Goal: Information Seeking & Learning: Learn about a topic

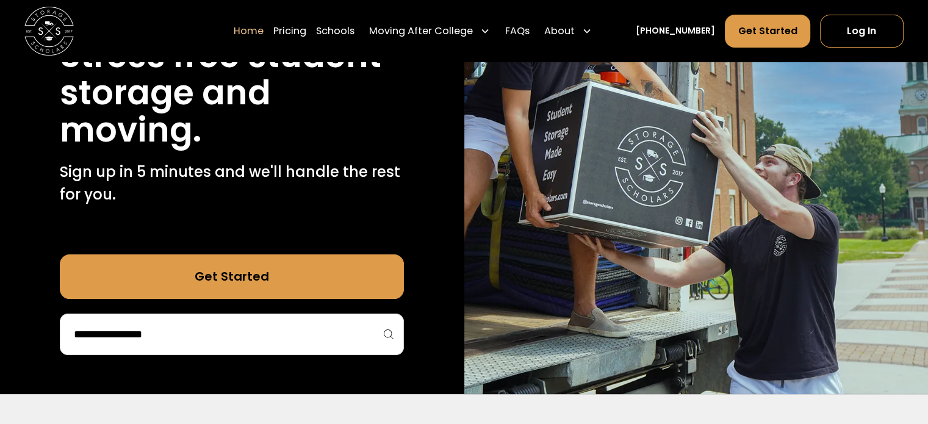
scroll to position [178, 0]
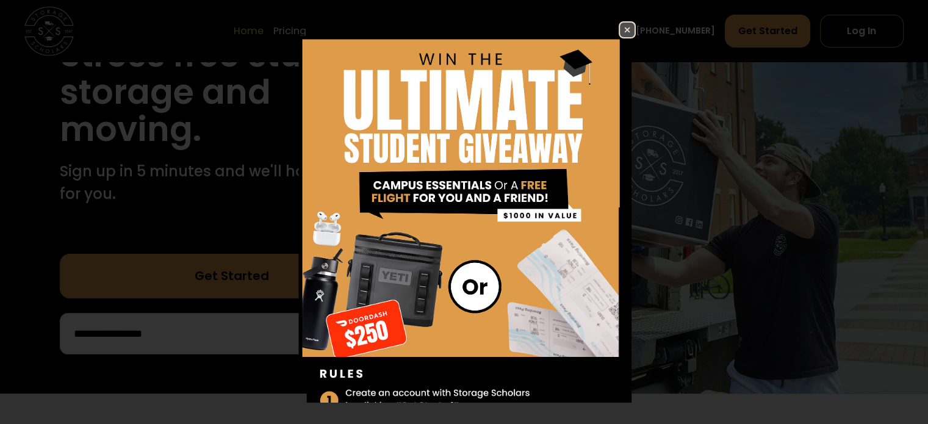
click at [620, 25] on img at bounding box center [627, 30] width 15 height 15
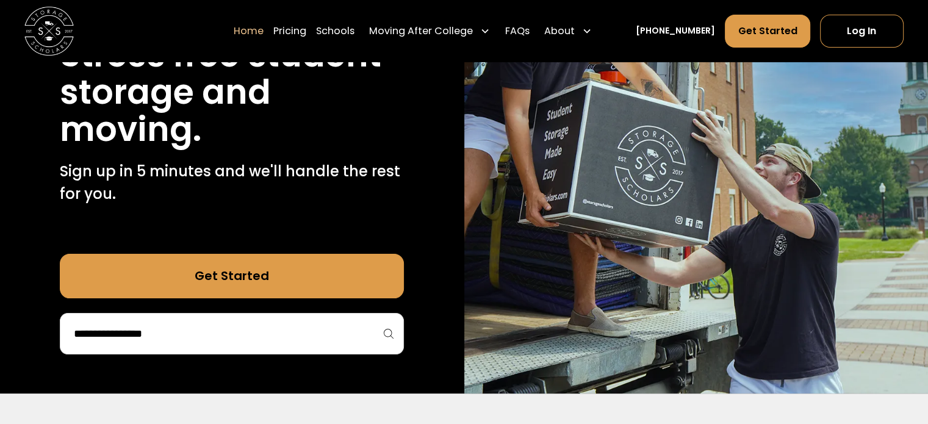
click at [251, 261] on link "Get Started" at bounding box center [232, 276] width 344 height 44
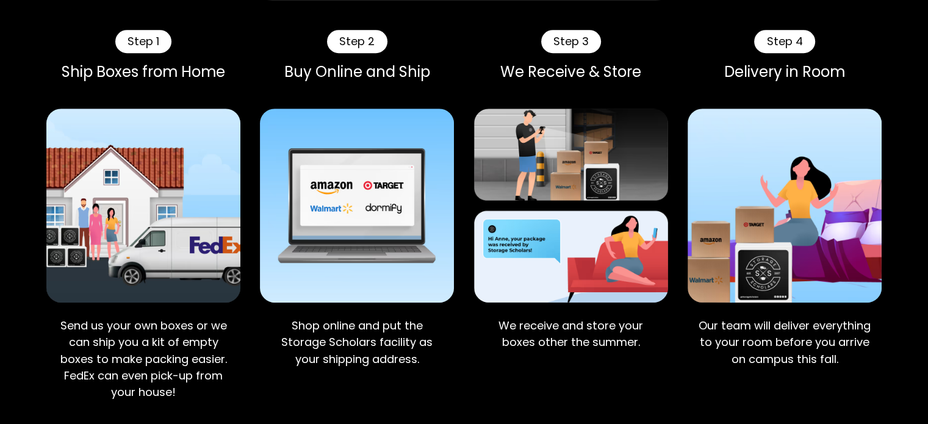
scroll to position [618, 0]
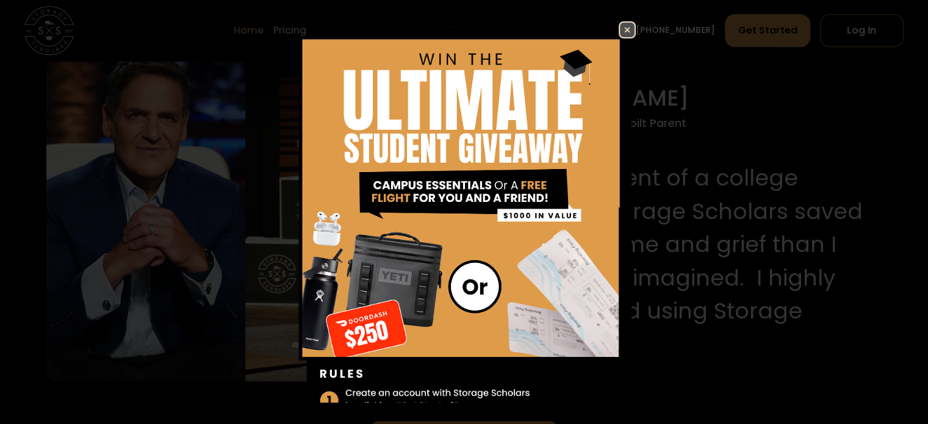
scroll to position [1256, 0]
click at [620, 26] on img at bounding box center [627, 30] width 15 height 15
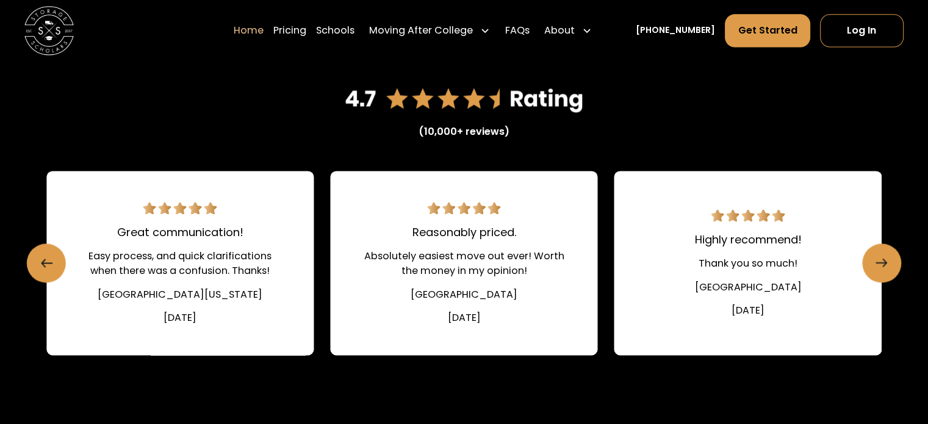
scroll to position [1697, 0]
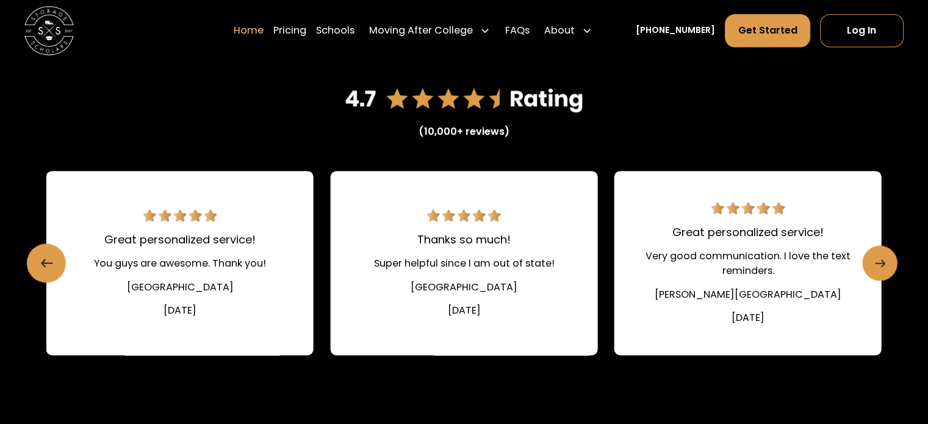
click at [887, 264] on link "Next slide" at bounding box center [879, 262] width 35 height 35
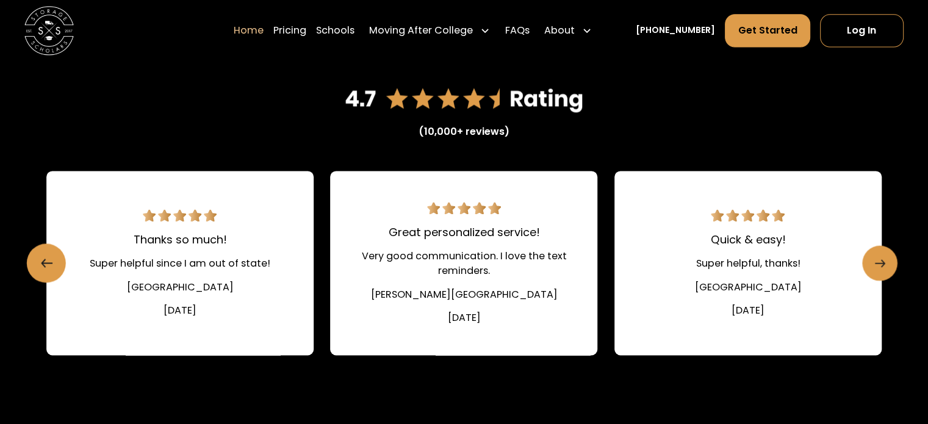
click at [887, 264] on link "Next slide" at bounding box center [879, 262] width 35 height 35
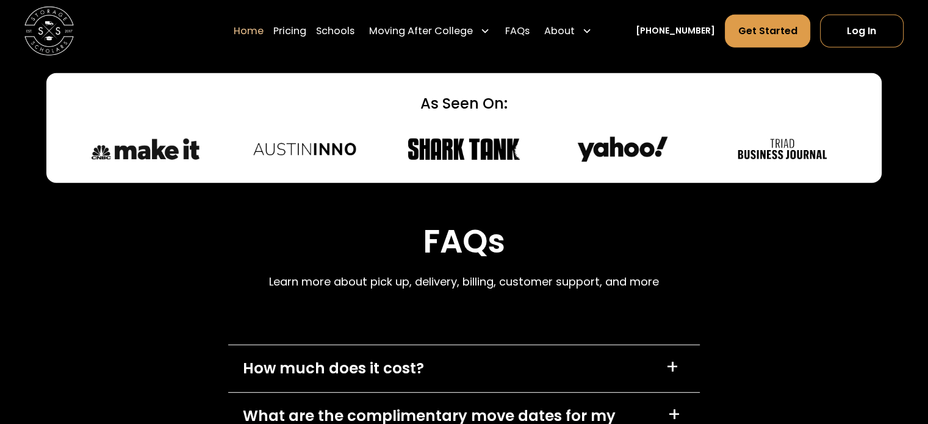
scroll to position [3295, 0]
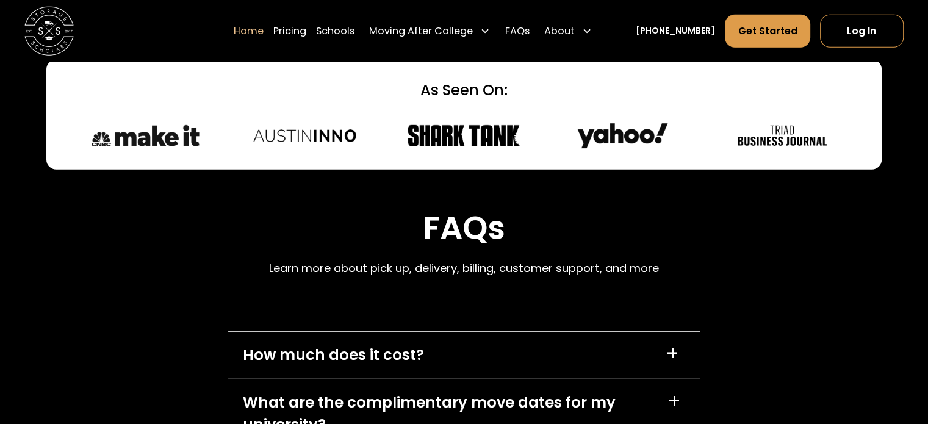
click at [476, 139] on img at bounding box center [463, 135] width 115 height 29
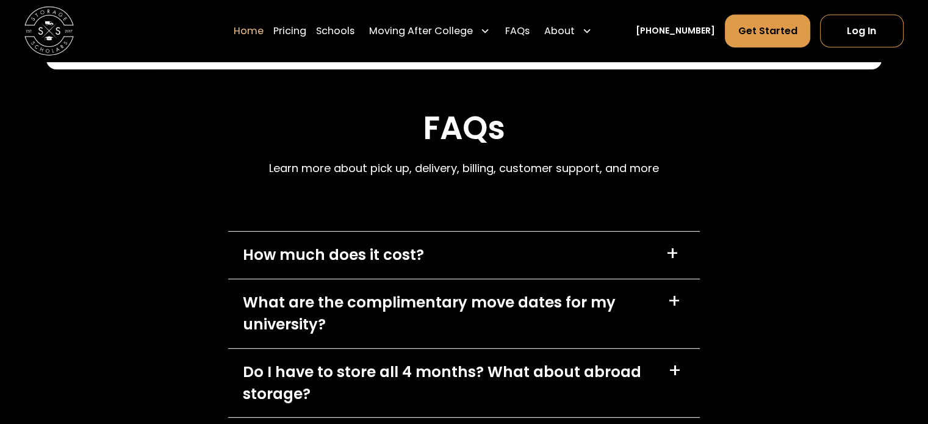
scroll to position [3557, 0]
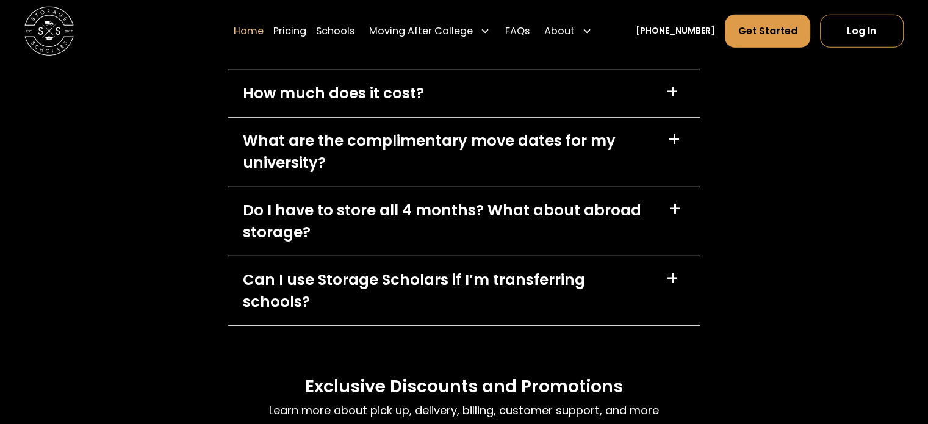
click at [464, 112] on div "How much does it cost? +" at bounding box center [464, 93] width 472 height 47
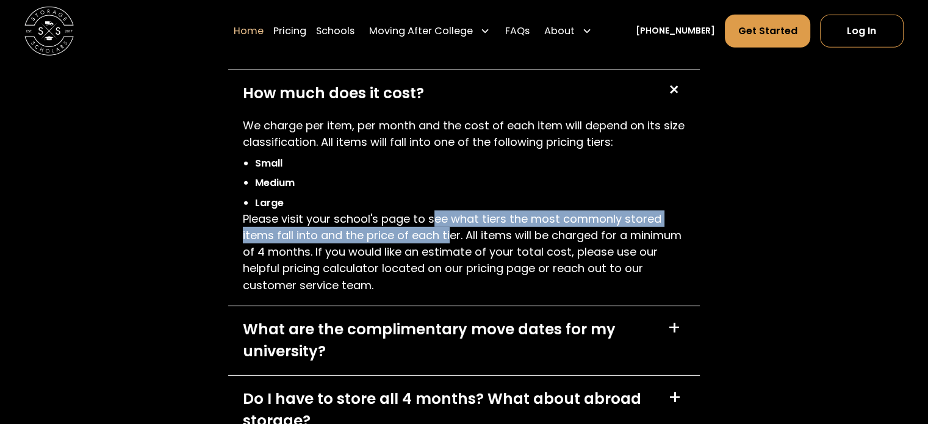
drag, startPoint x: 436, startPoint y: 219, endPoint x: 448, endPoint y: 239, distance: 24.1
click at [448, 239] on p "Please visit your school's page to see what tiers the most commonly stored item…" at bounding box center [464, 252] width 443 height 83
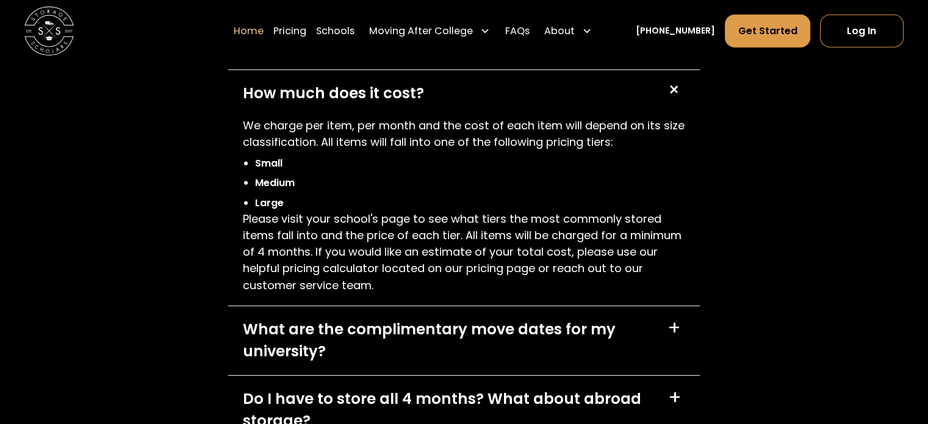
click at [464, 256] on p "Please visit your school's page to see what tiers the most commonly stored item…" at bounding box center [464, 252] width 443 height 83
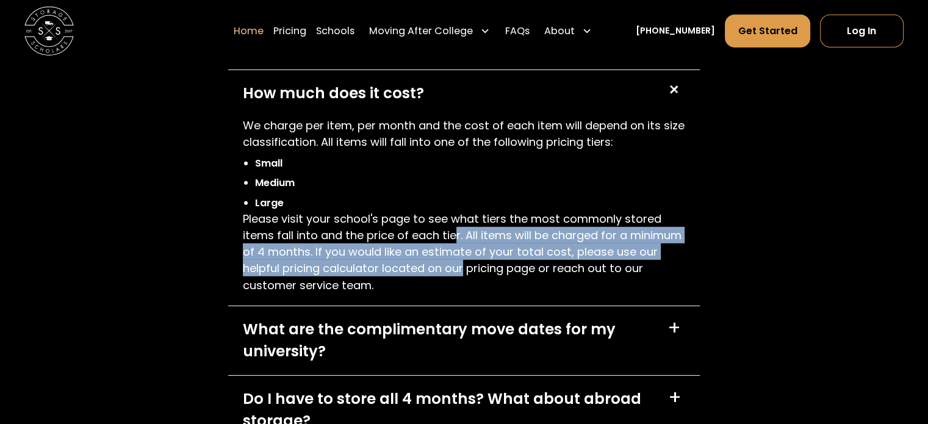
drag, startPoint x: 453, startPoint y: 235, endPoint x: 464, endPoint y: 267, distance: 34.4
click at [464, 267] on p "Please visit your school's page to see what tiers the most commonly stored item…" at bounding box center [464, 252] width 443 height 83
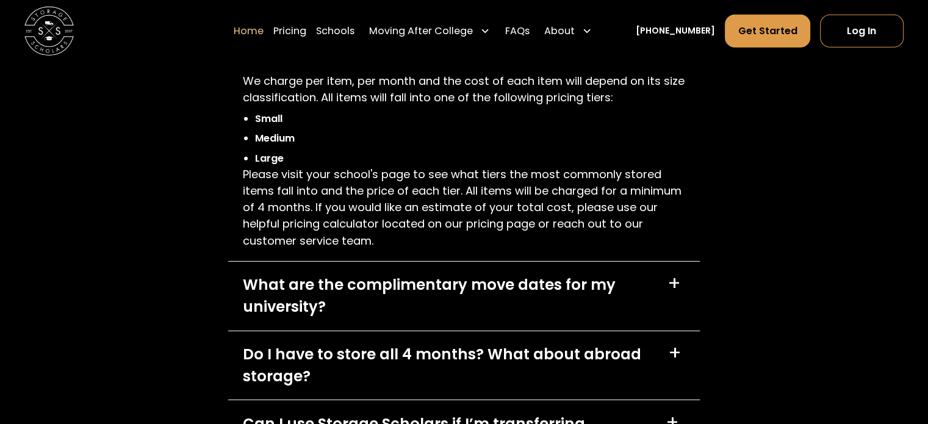
scroll to position [3600, 0]
click at [489, 303] on div "What are the complimentary move dates for my university?" at bounding box center [448, 297] width 410 height 45
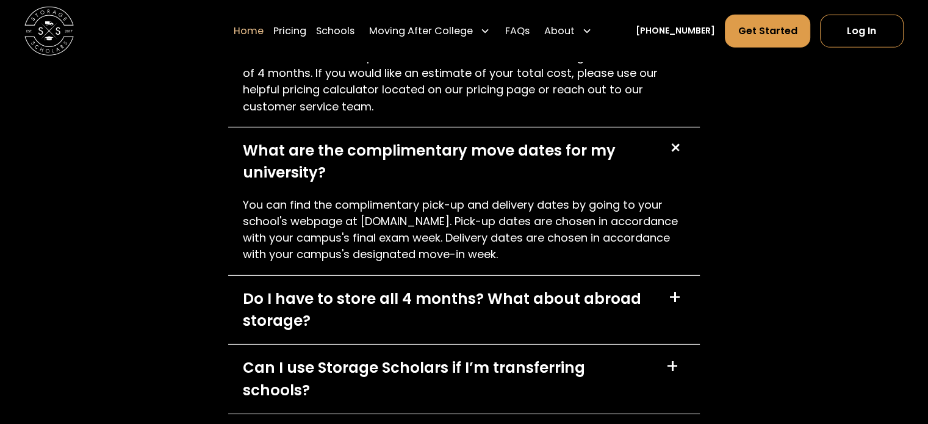
scroll to position [3737, 0]
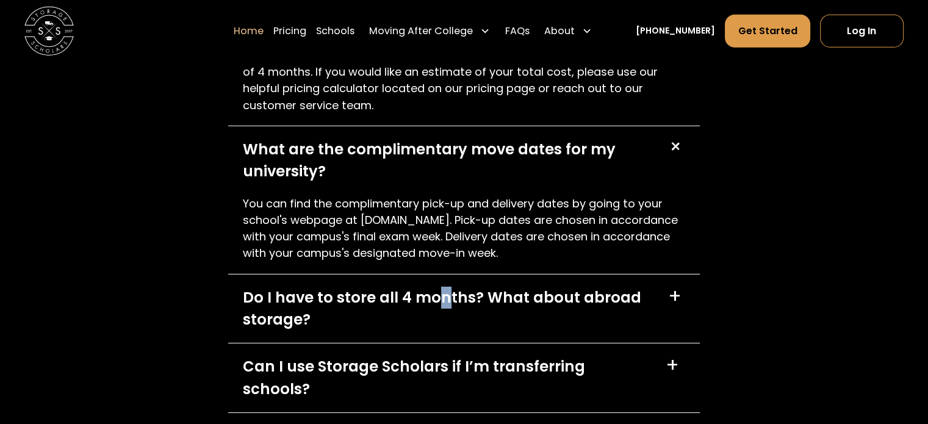
drag, startPoint x: 489, startPoint y: 303, endPoint x: 440, endPoint y: 292, distance: 50.0
click at [440, 292] on div "Do I have to store all 4 months? What about abroad storage?" at bounding box center [448, 309] width 411 height 45
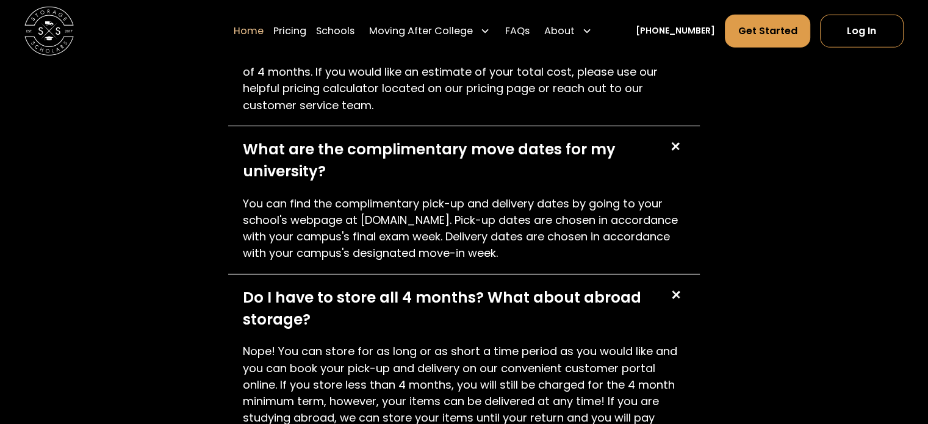
click at [449, 308] on div "Do I have to store all 4 months? What about abroad storage?" at bounding box center [448, 309] width 411 height 45
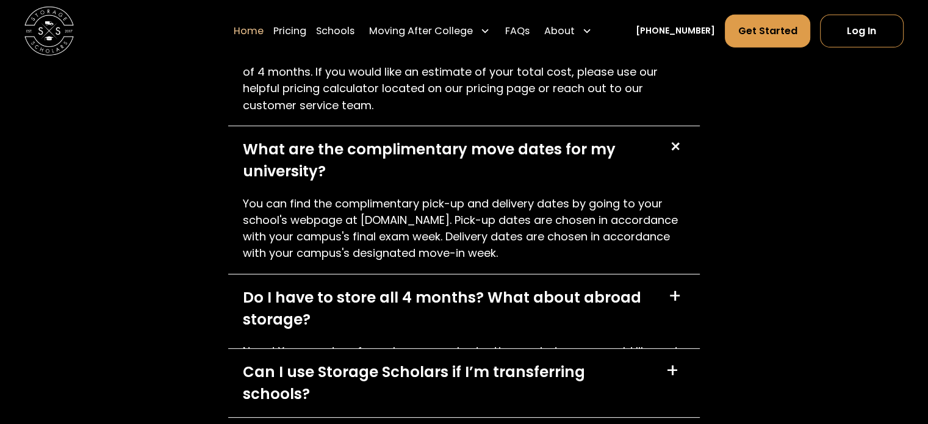
scroll to position [3779, 0]
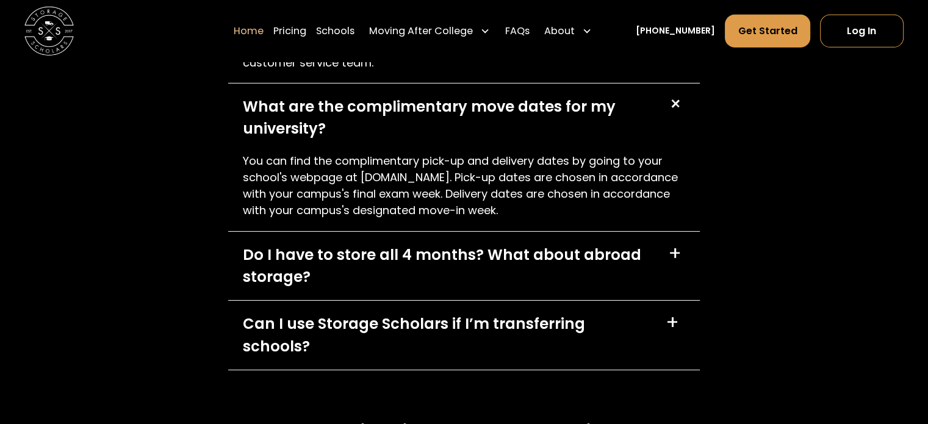
click at [441, 275] on div "Do I have to store all 4 months? What about abroad storage?" at bounding box center [448, 266] width 411 height 45
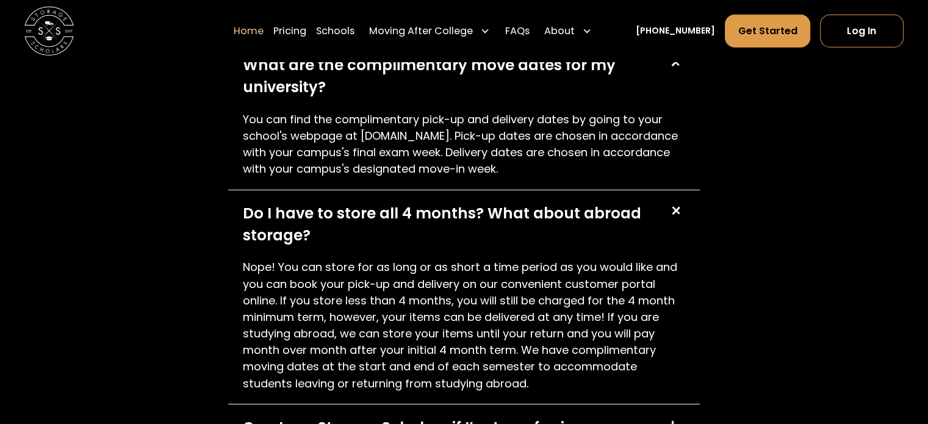
scroll to position [3822, 0]
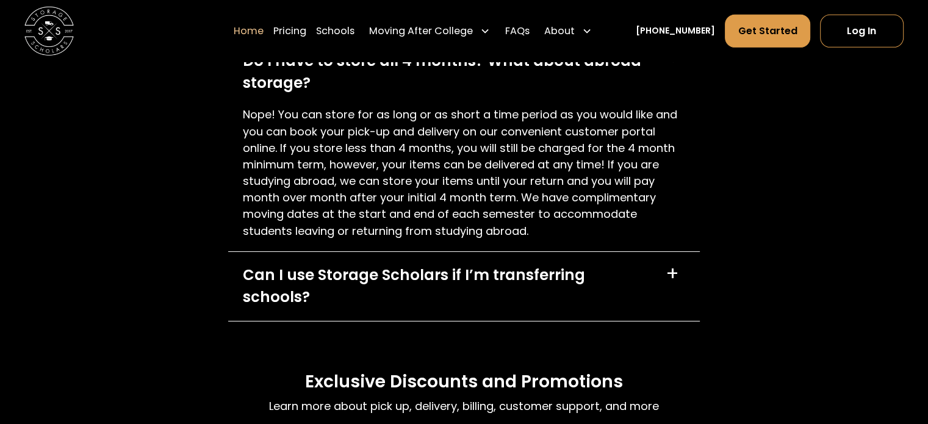
click at [469, 280] on div "Can I use Storage Scholars if I’m transferring schools?" at bounding box center [447, 286] width 408 height 45
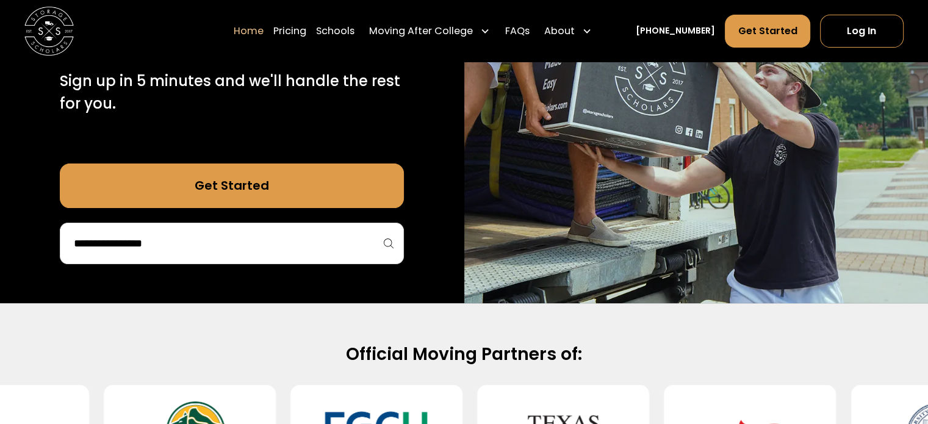
scroll to position [0, 0]
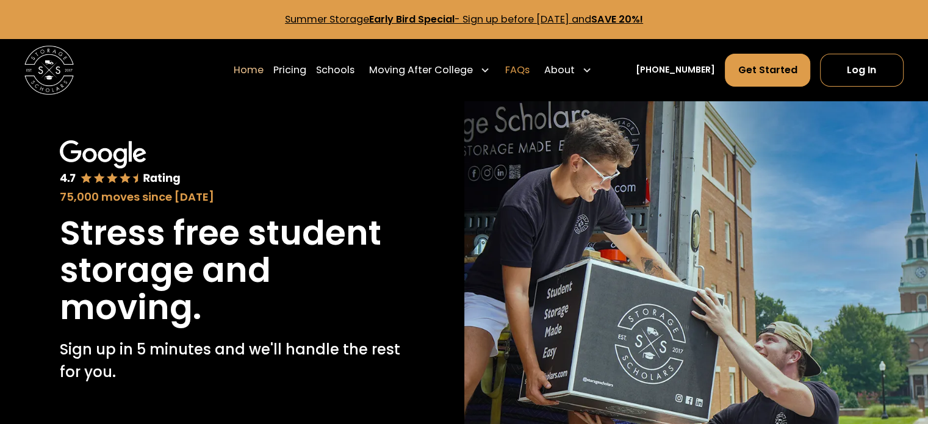
click at [529, 70] on link "FAQs" at bounding box center [517, 70] width 24 height 34
